Goal: Task Accomplishment & Management: Manage account settings

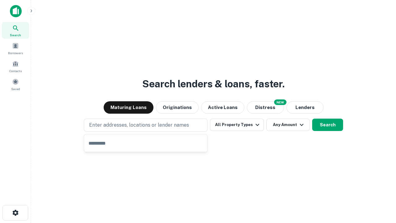
type input "**********"
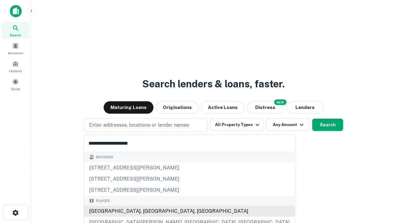
click at [148, 211] on div "Santa Monica, CA, USA" at bounding box center [189, 211] width 211 height 11
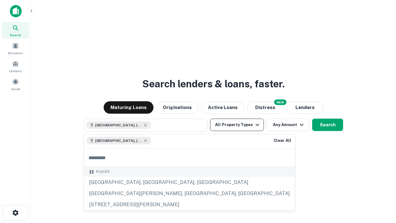
click at [237, 125] on button "All Property Types" at bounding box center [237, 125] width 54 height 12
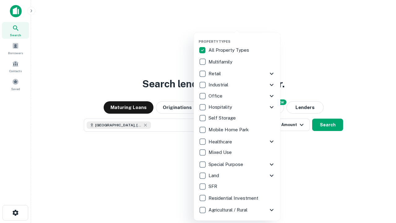
click at [242, 37] on button "button" at bounding box center [242, 37] width 87 height 0
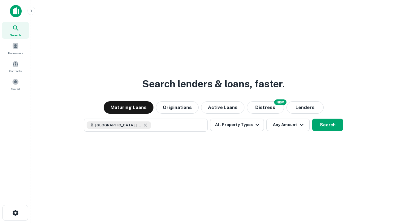
scroll to position [10, 0]
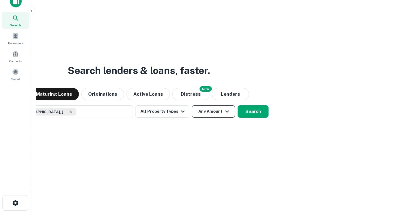
click at [192, 105] on button "Any Amount" at bounding box center [213, 111] width 43 height 12
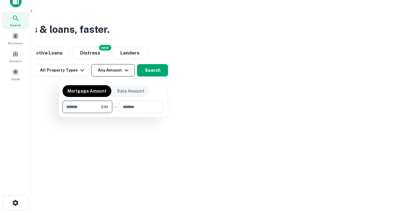
type input "*******"
click at [113, 113] on button "button" at bounding box center [113, 113] width 101 height 0
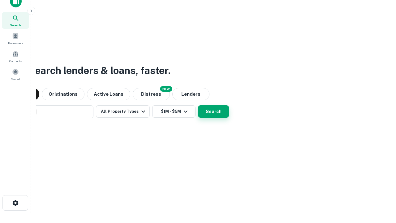
click at [198, 105] on button "Search" at bounding box center [213, 111] width 31 height 12
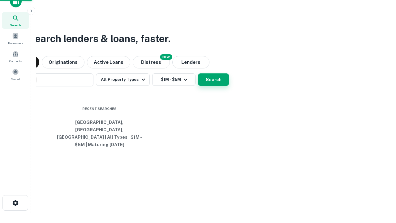
scroll to position [20, 175]
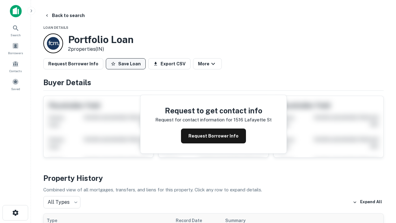
click at [126, 64] on button "Save Loan" at bounding box center [126, 63] width 40 height 11
click at [127, 64] on button "Save Loan" at bounding box center [126, 63] width 40 height 11
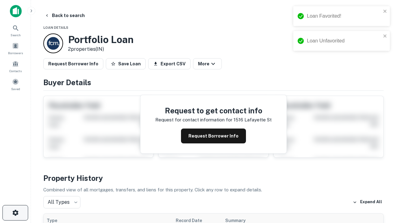
click at [15, 213] on icon "button" at bounding box center [15, 212] width 7 height 7
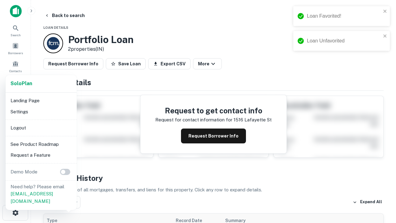
click at [41, 128] on li "Logout" at bounding box center [41, 127] width 66 height 11
